Goal: Information Seeking & Learning: Understand process/instructions

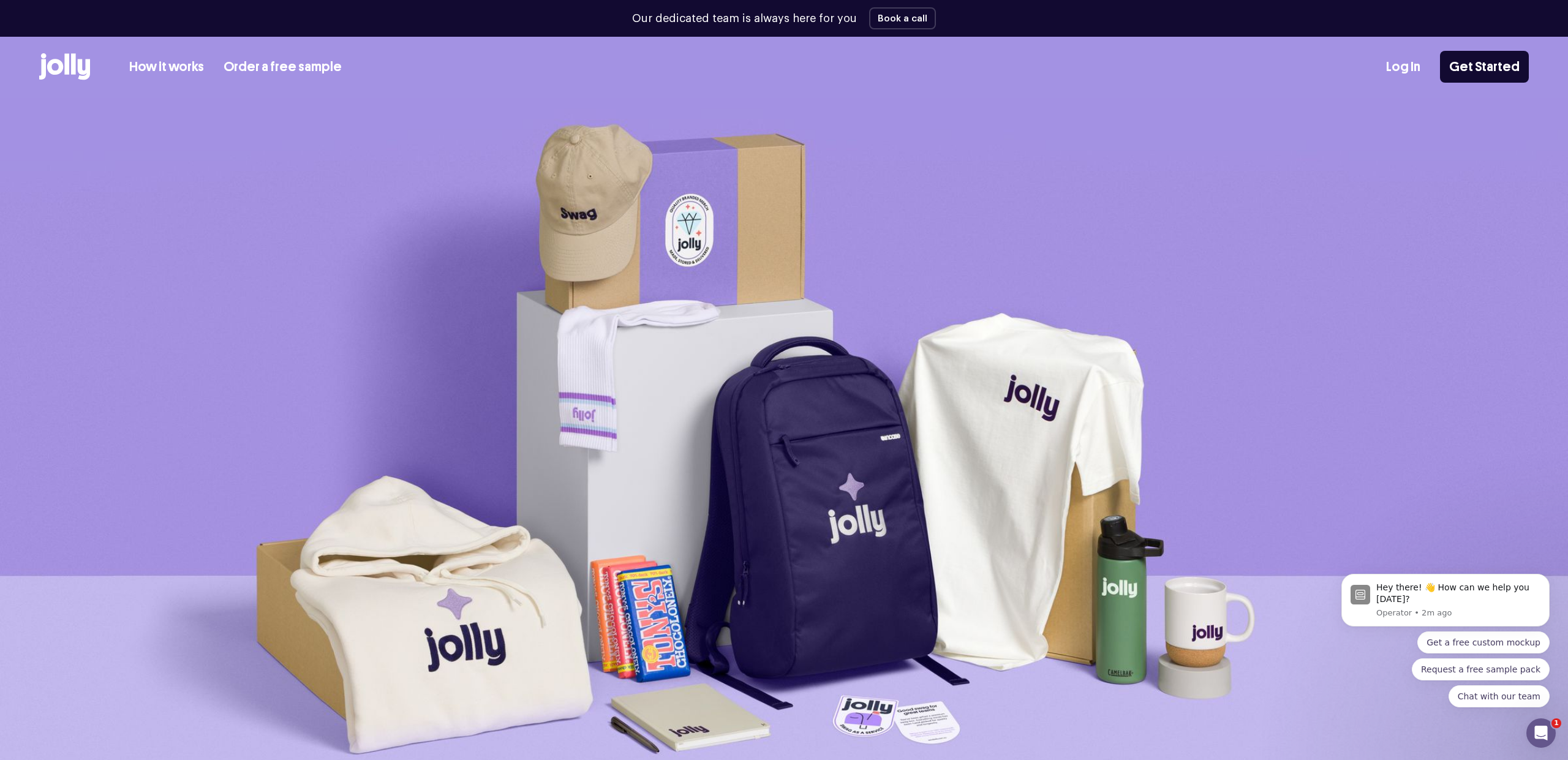
click at [195, 71] on link "How it works" at bounding box center [166, 67] width 75 height 20
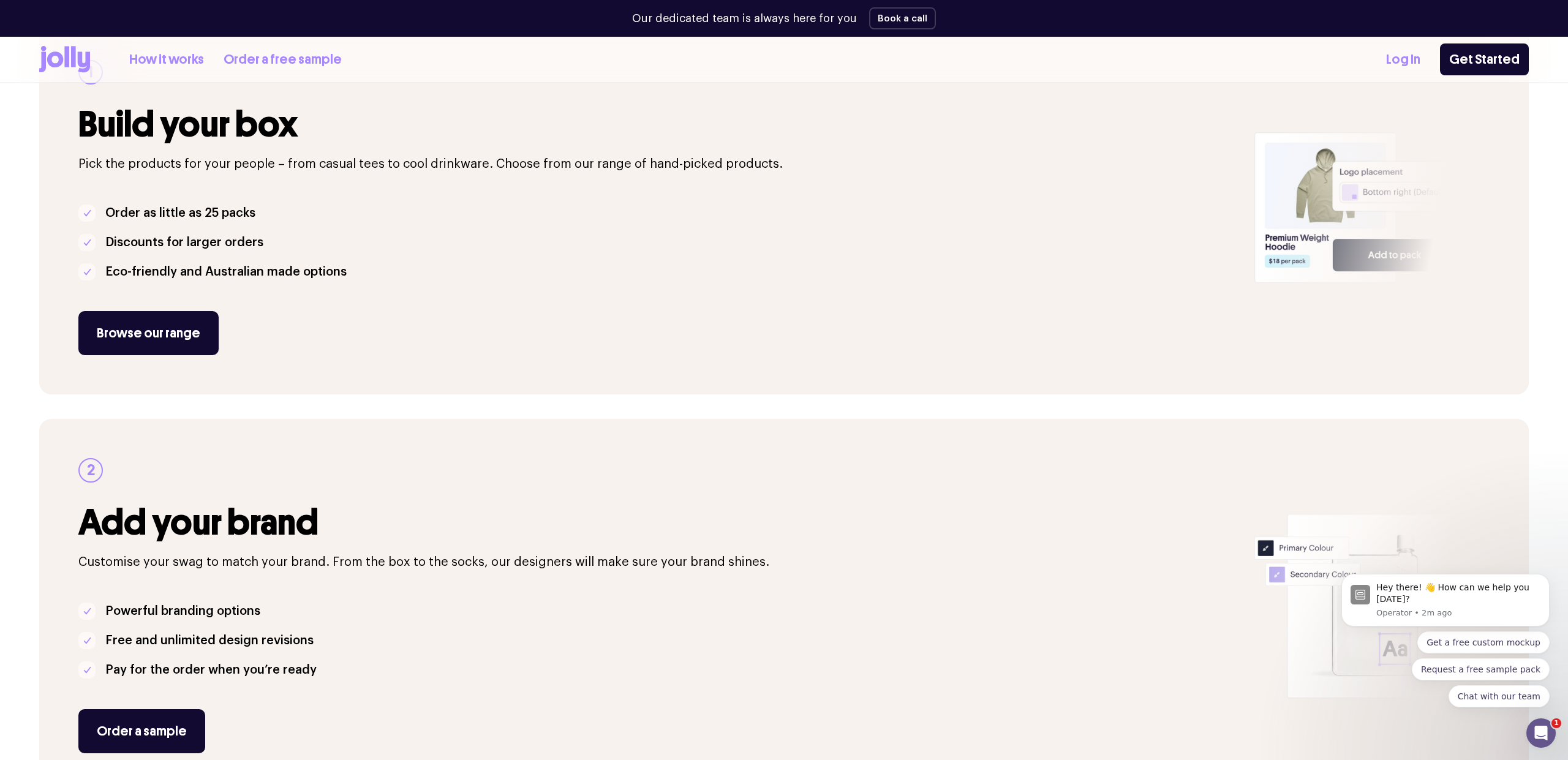
scroll to position [526, 0]
